Goal: Information Seeking & Learning: Learn about a topic

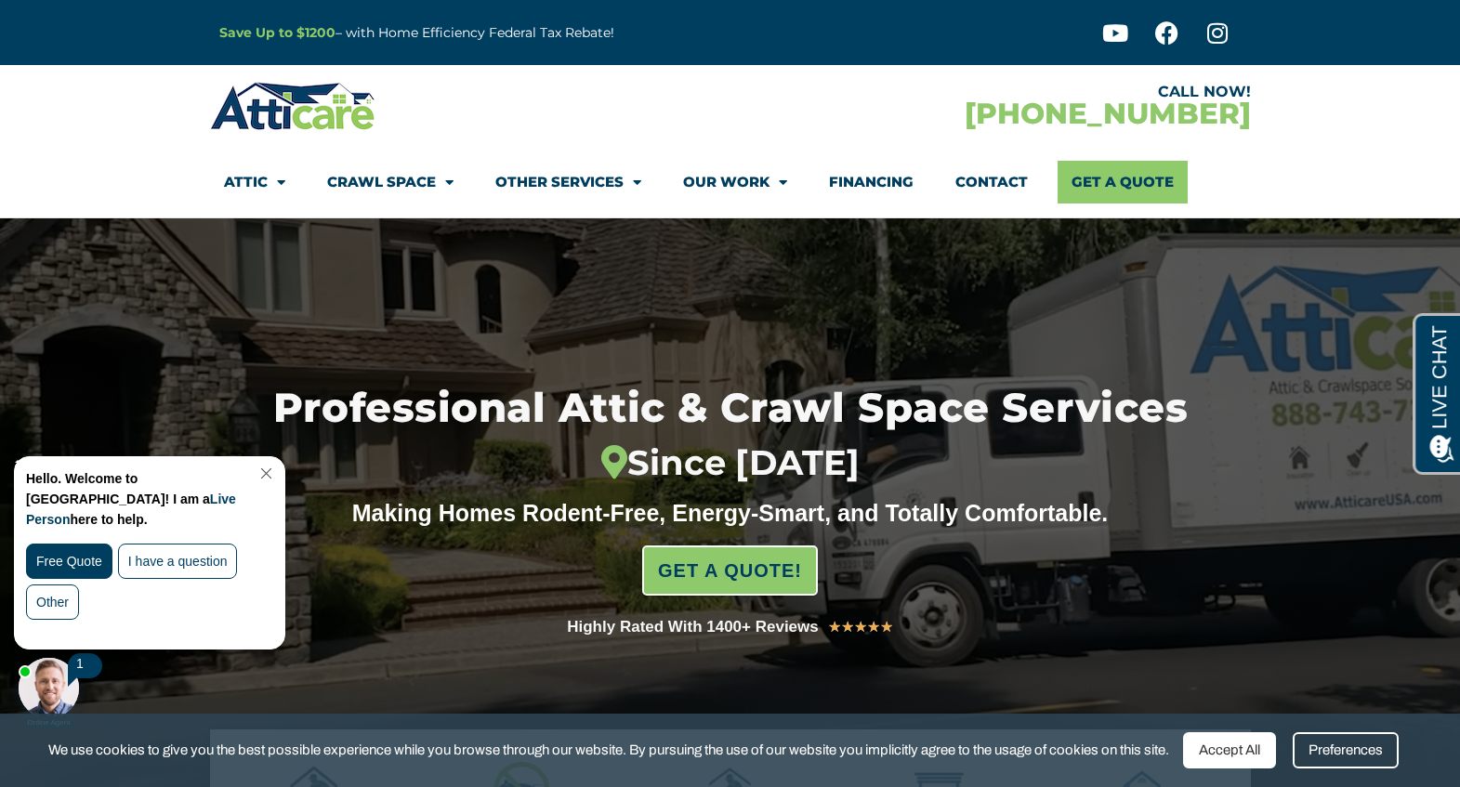
click at [277, 473] on link "Close Chat" at bounding box center [264, 474] width 25 height 14
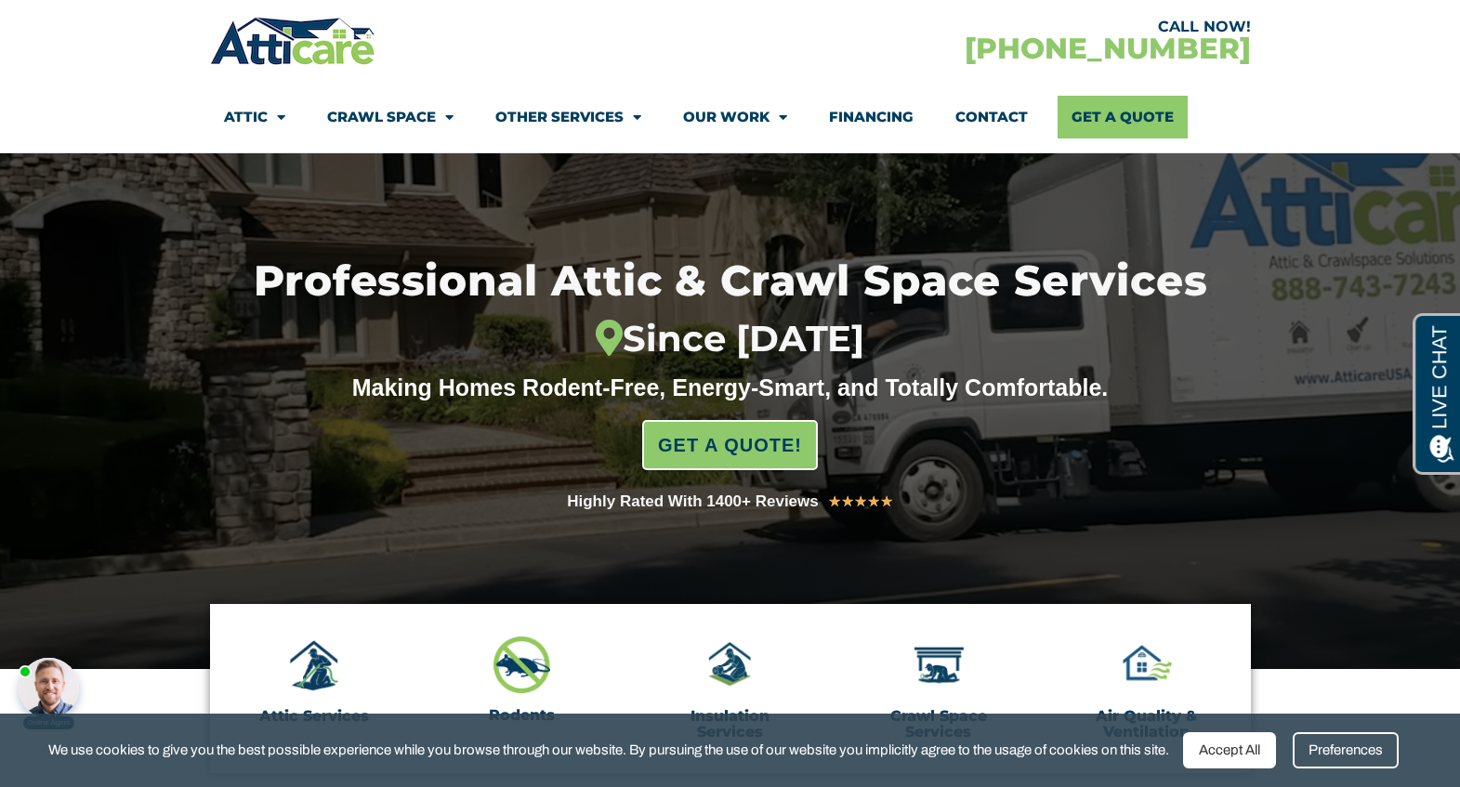
scroll to position [93, 0]
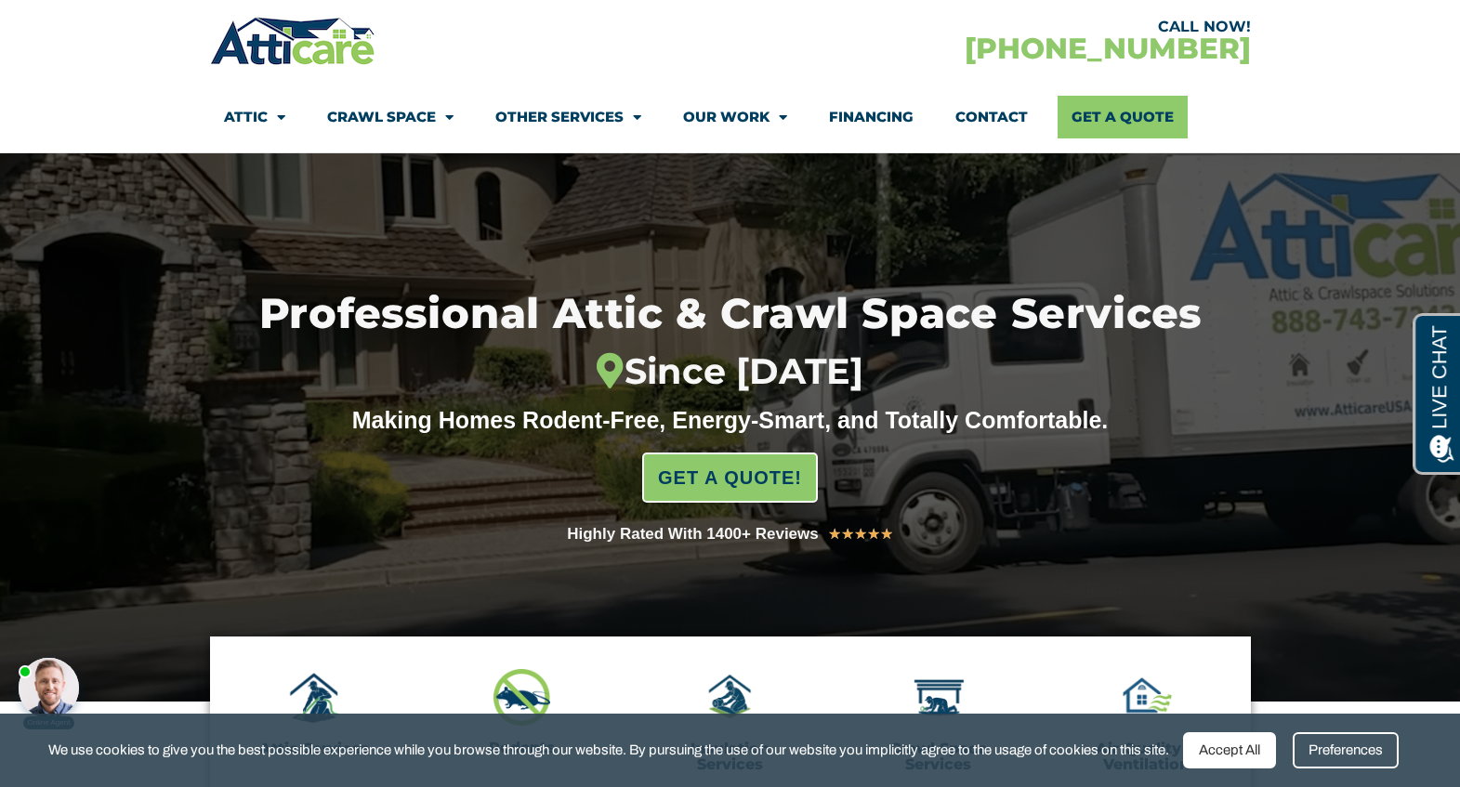
click at [868, 120] on link "Financing" at bounding box center [871, 117] width 85 height 43
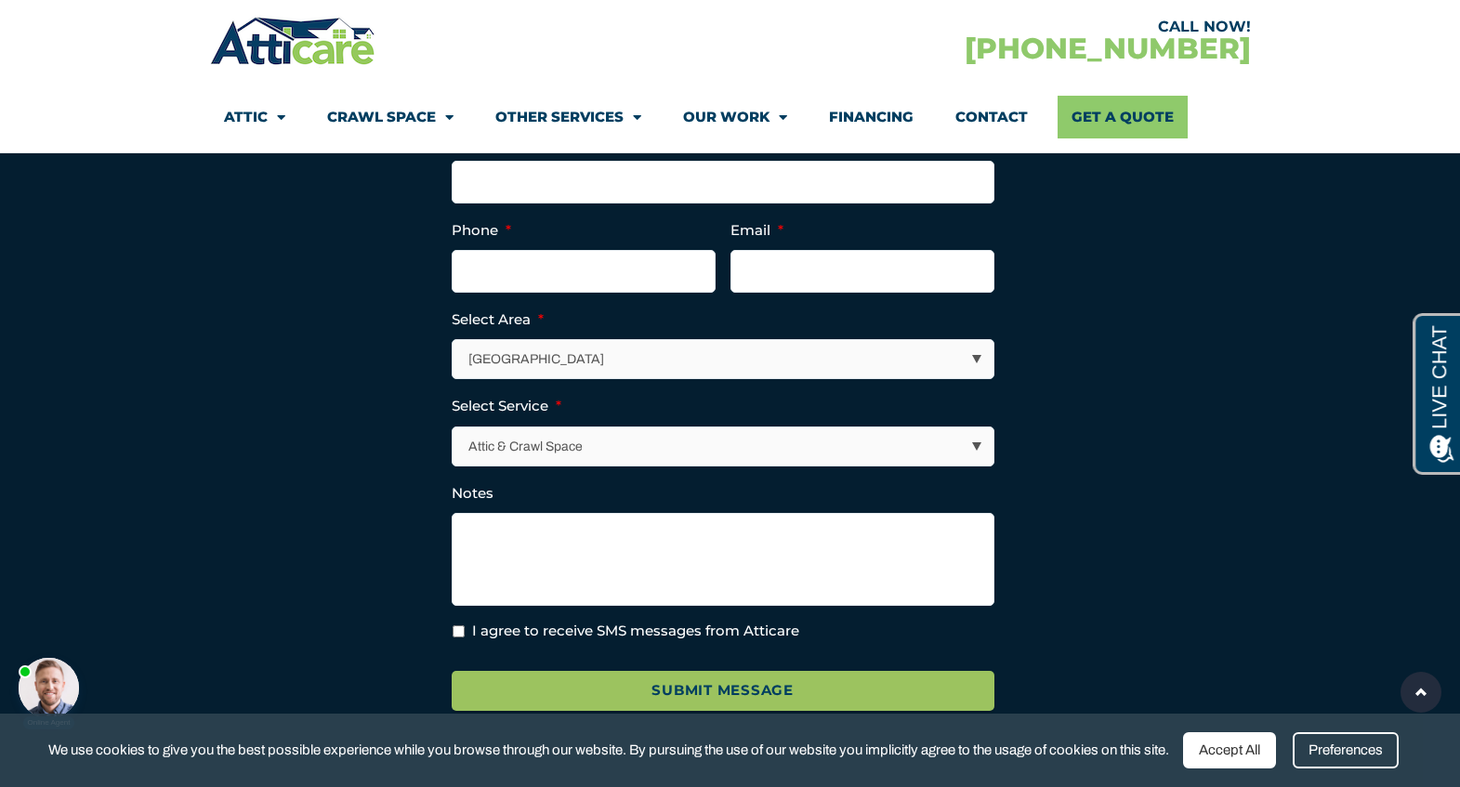
scroll to position [3067, 0]
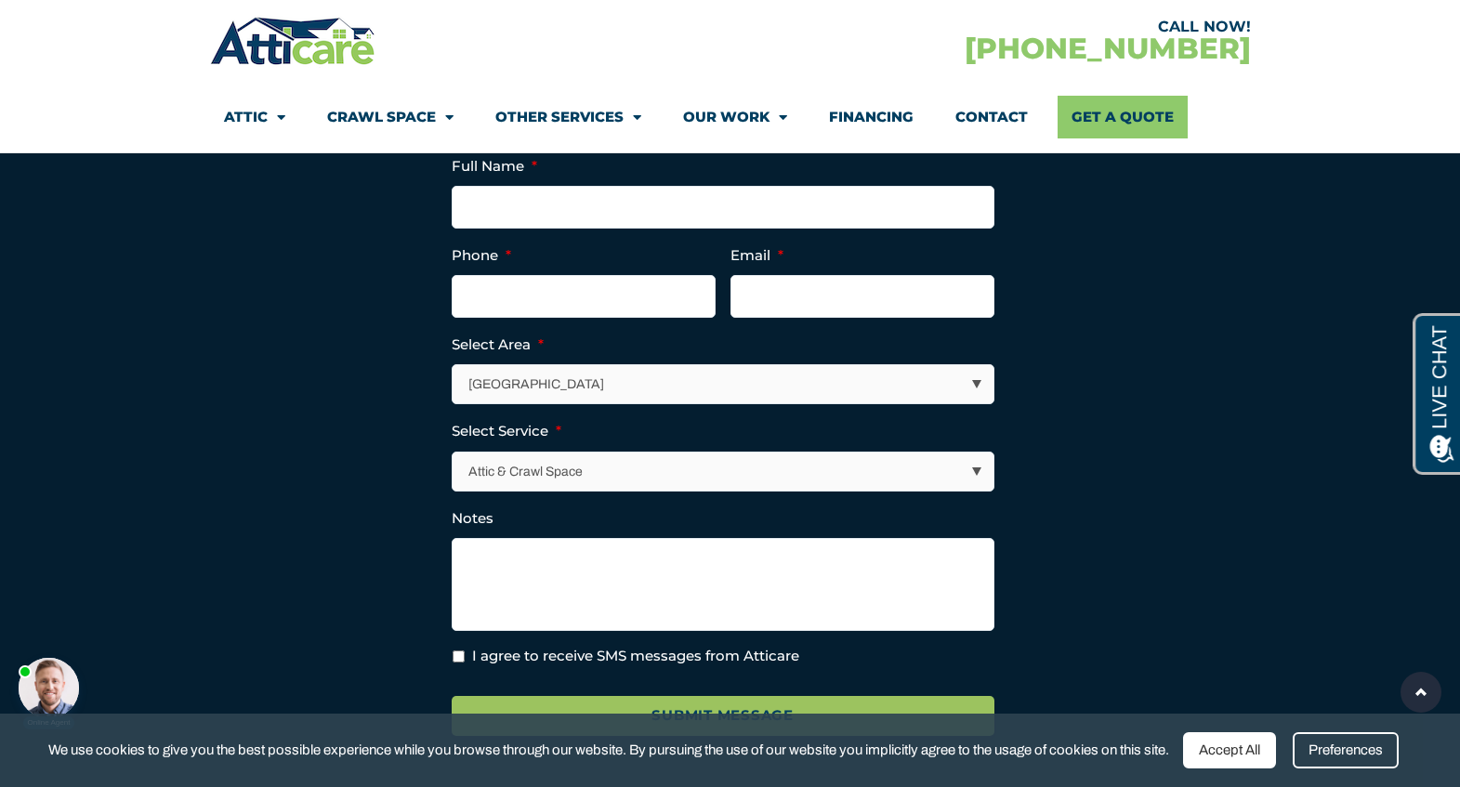
click at [640, 473] on select "Attic & Crawl Space Insulation Roofing Solar Energy Other Services" at bounding box center [724, 472] width 541 height 38
click at [645, 389] on select "Los Angeles Area San Francisco Bay Area New Jersey / New York Area Other Areas" at bounding box center [724, 384] width 541 height 38
select select "[US_STATE] / [US_STATE][GEOGRAPHIC_DATA]"
click at [454, 365] on select "Los Angeles Area San Francisco Bay Area New Jersey / New York Area Other Areas" at bounding box center [724, 384] width 541 height 38
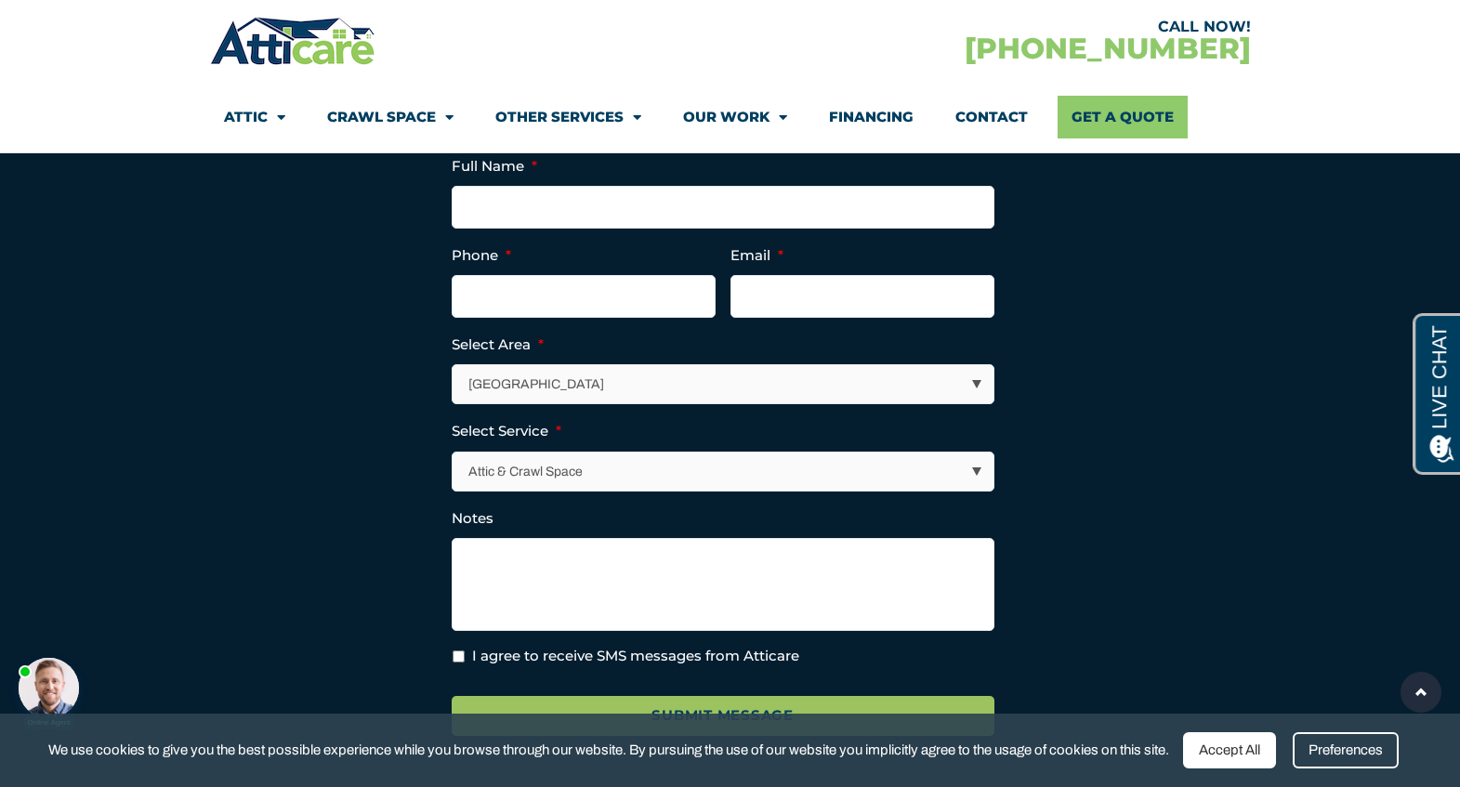
click at [1062, 373] on section "Full Name * Phone * Email * Select Area * Los Angeles Area San Francisco Bay Ar…" at bounding box center [730, 449] width 1022 height 621
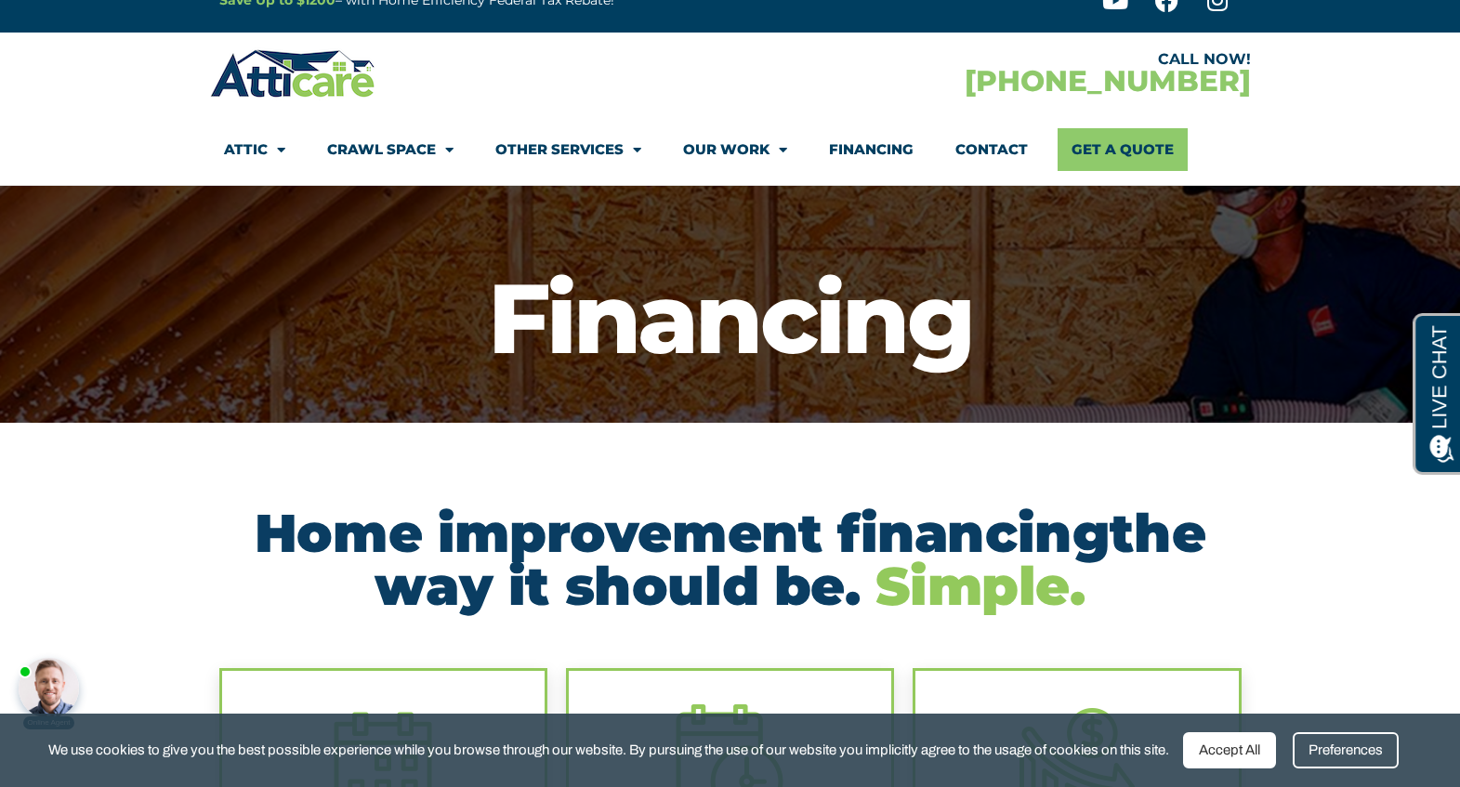
scroll to position [0, 0]
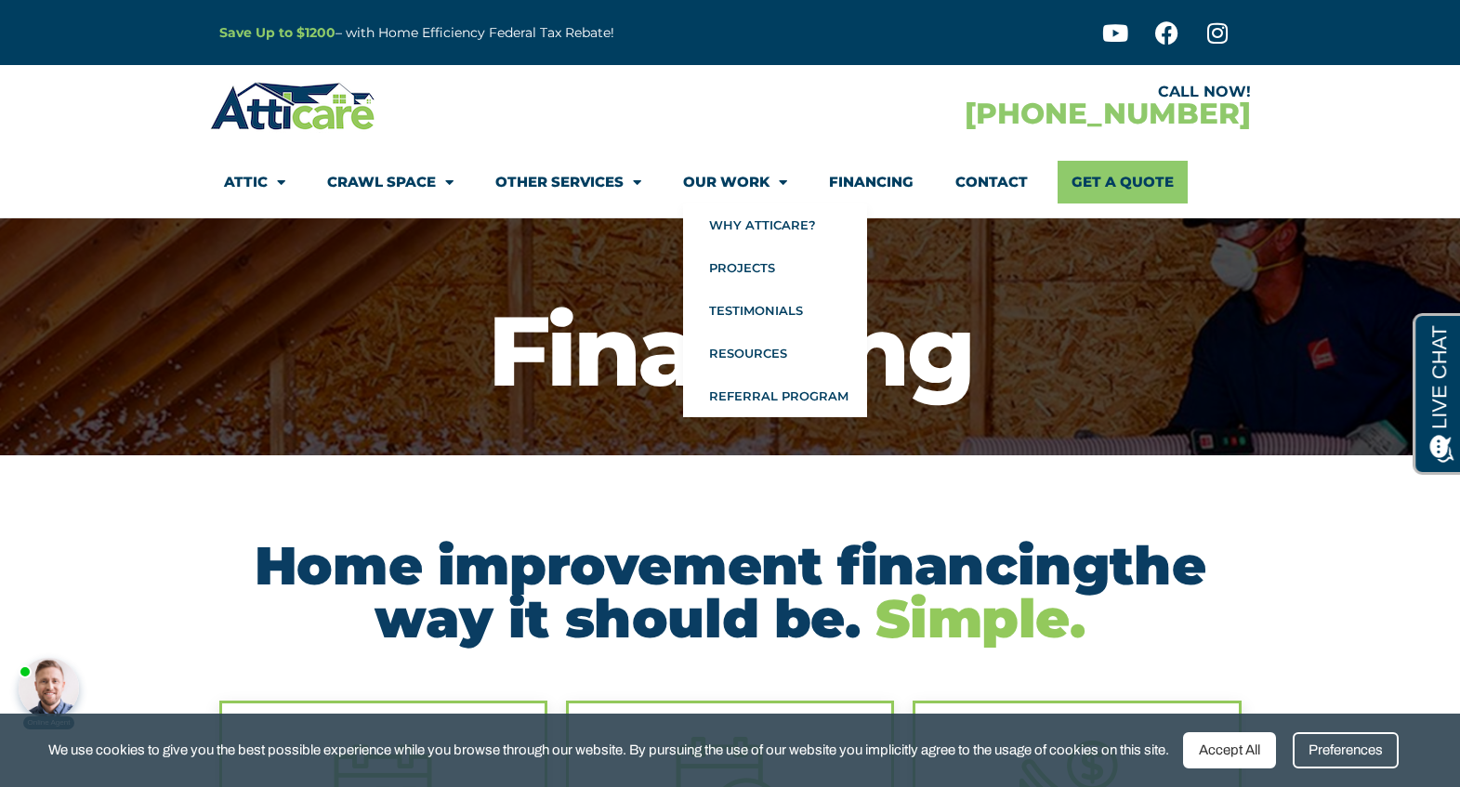
click at [756, 182] on link "Our Work" at bounding box center [735, 182] width 104 height 43
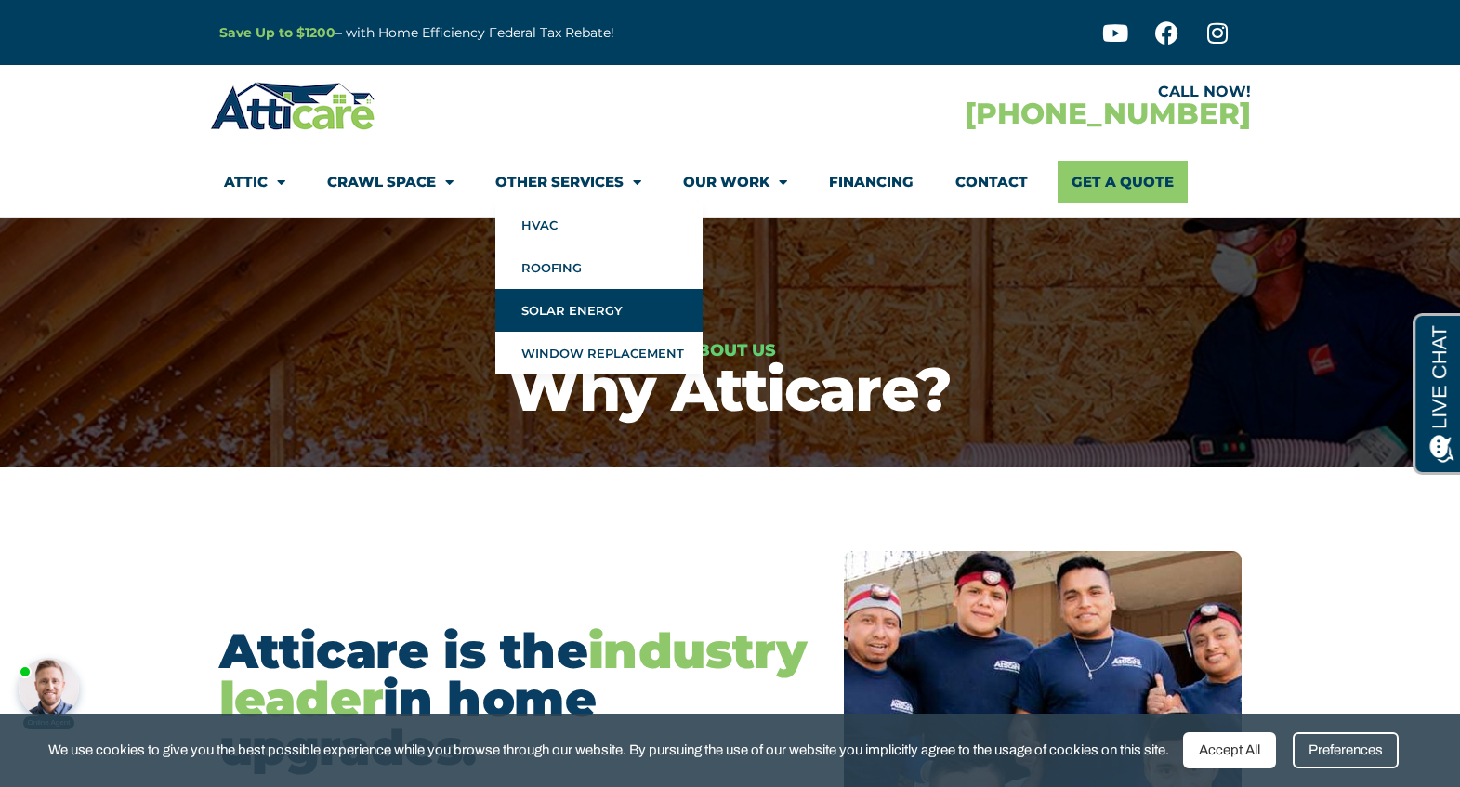
click at [557, 314] on link "Solar Energy" at bounding box center [598, 310] width 207 height 43
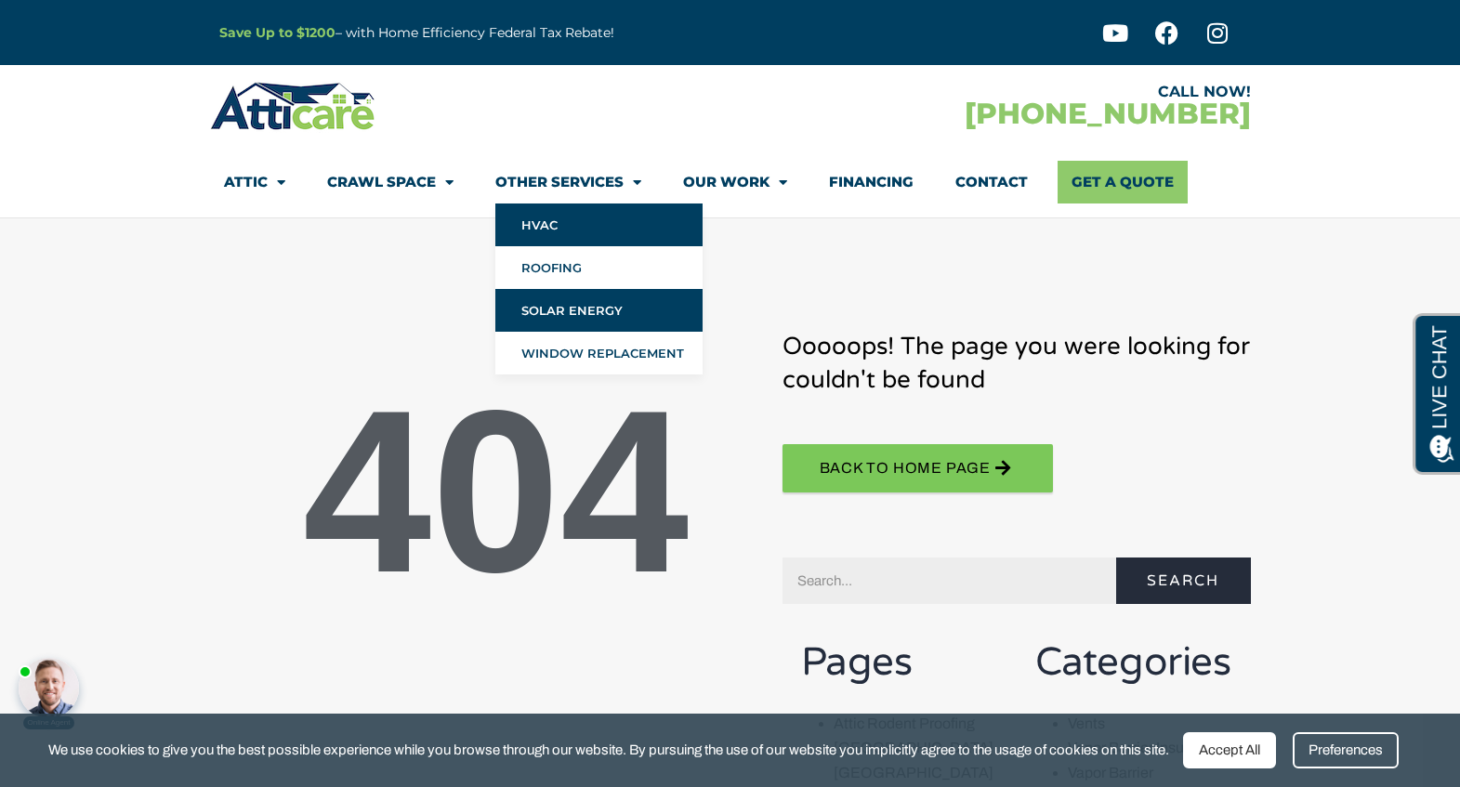
click at [559, 240] on link "HVAC" at bounding box center [598, 225] width 207 height 43
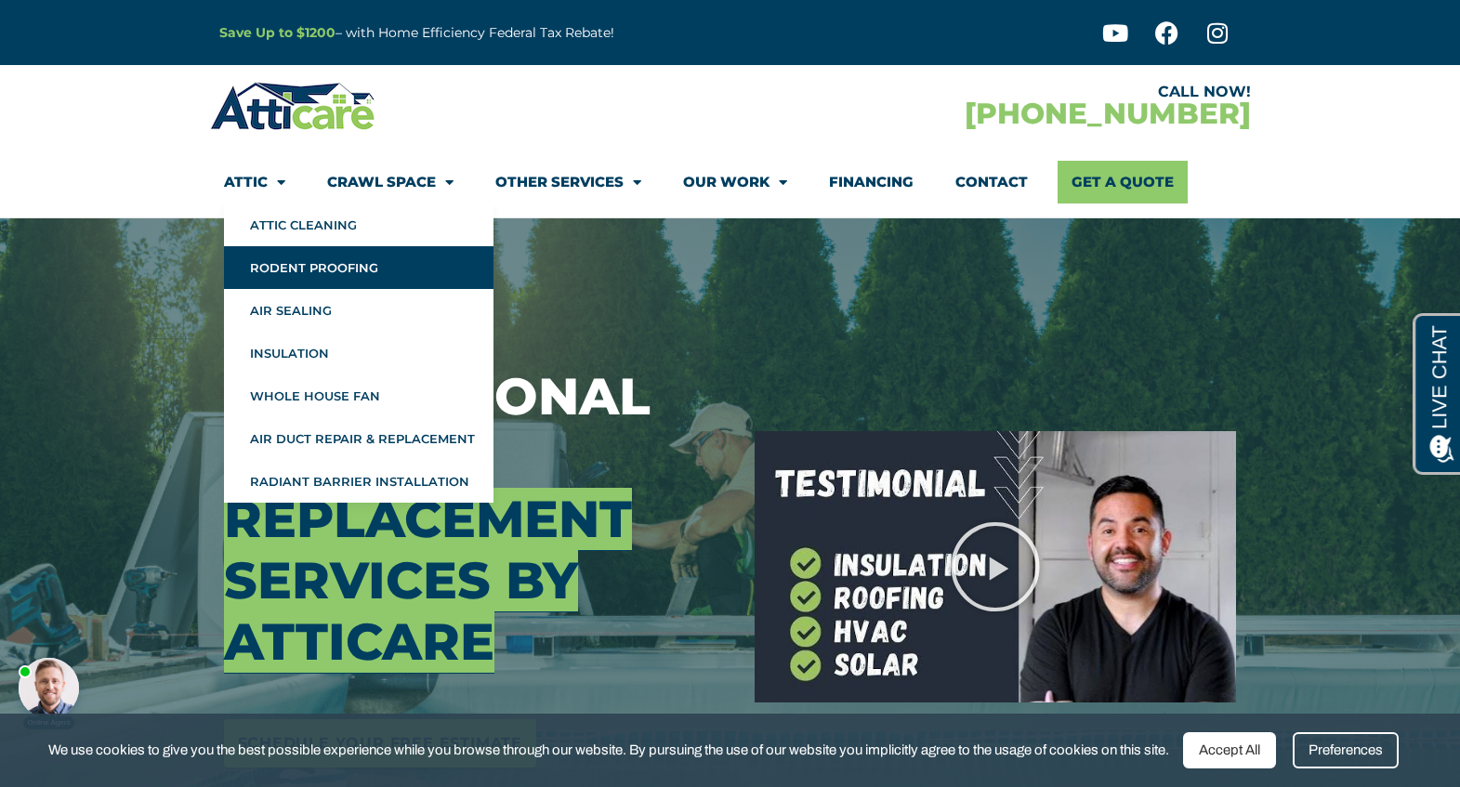
click at [270, 275] on link "Rodent Proofing" at bounding box center [359, 267] width 270 height 43
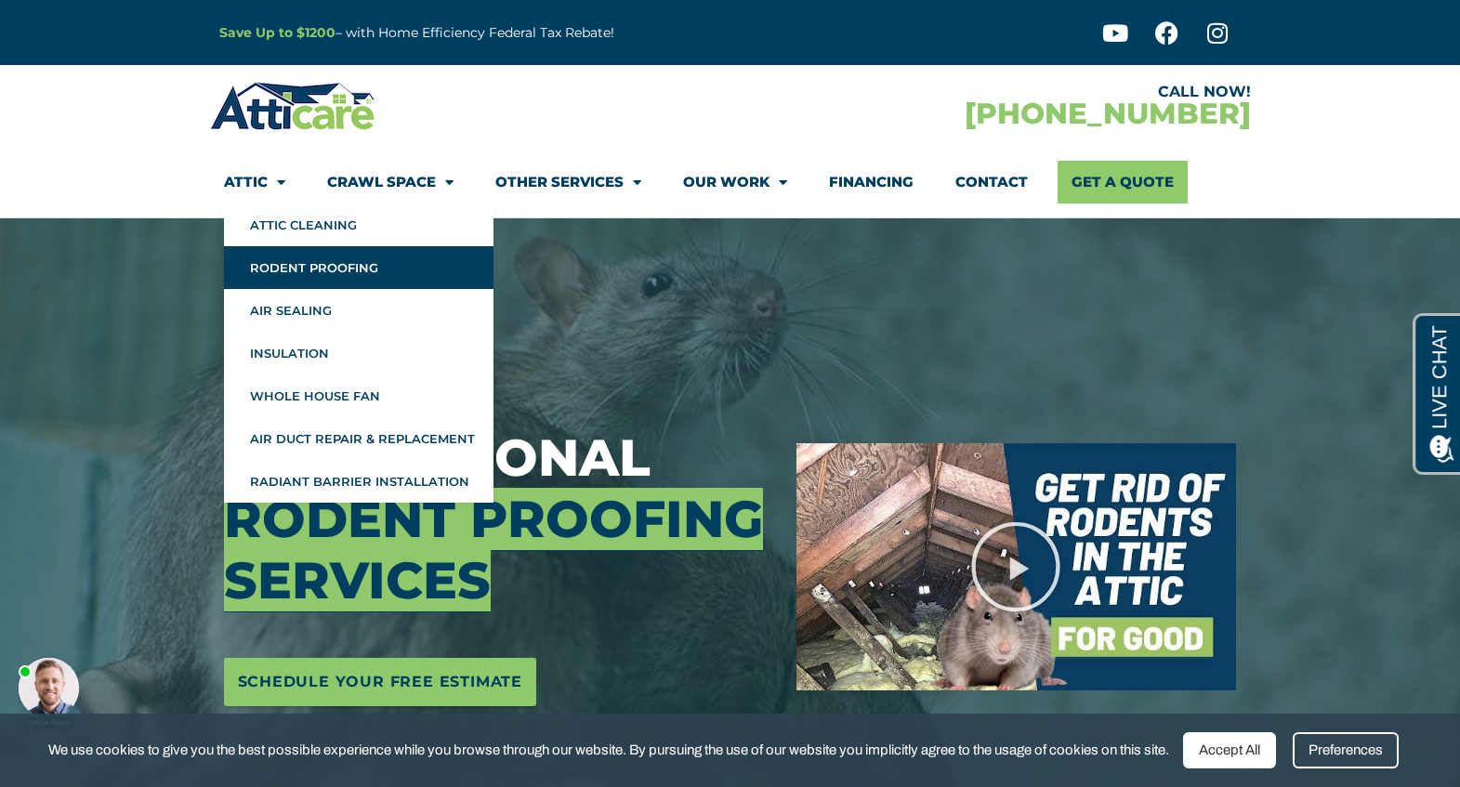
click at [261, 188] on link "Attic" at bounding box center [254, 182] width 61 height 43
